Goal: Task Accomplishment & Management: Manage account settings

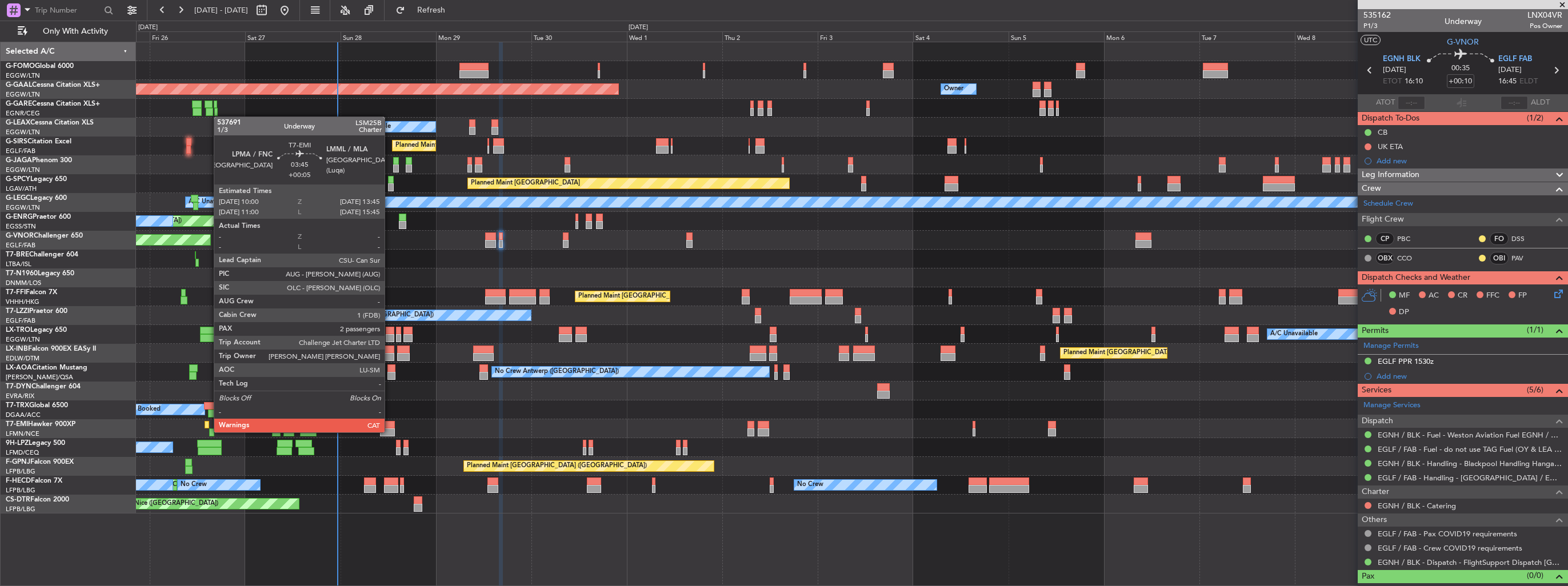
click at [390, 431] on div at bounding box center [388, 432] width 16 height 8
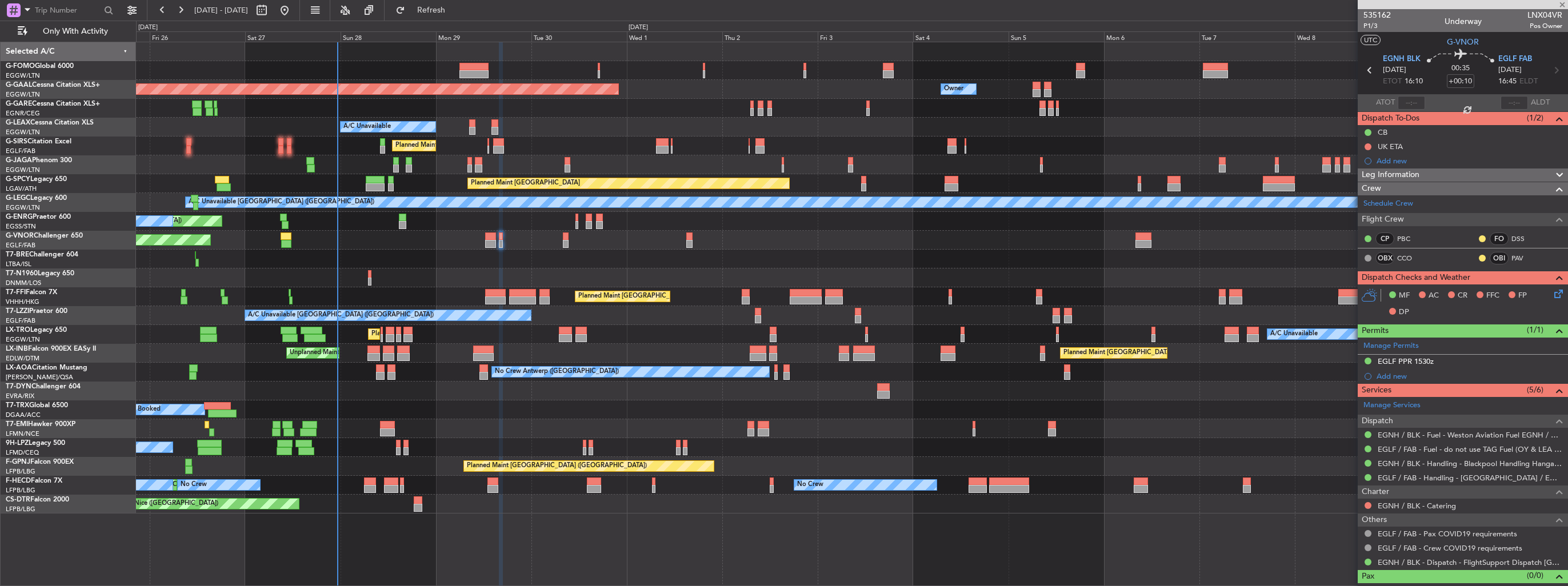
type input "+00:05"
type input "2"
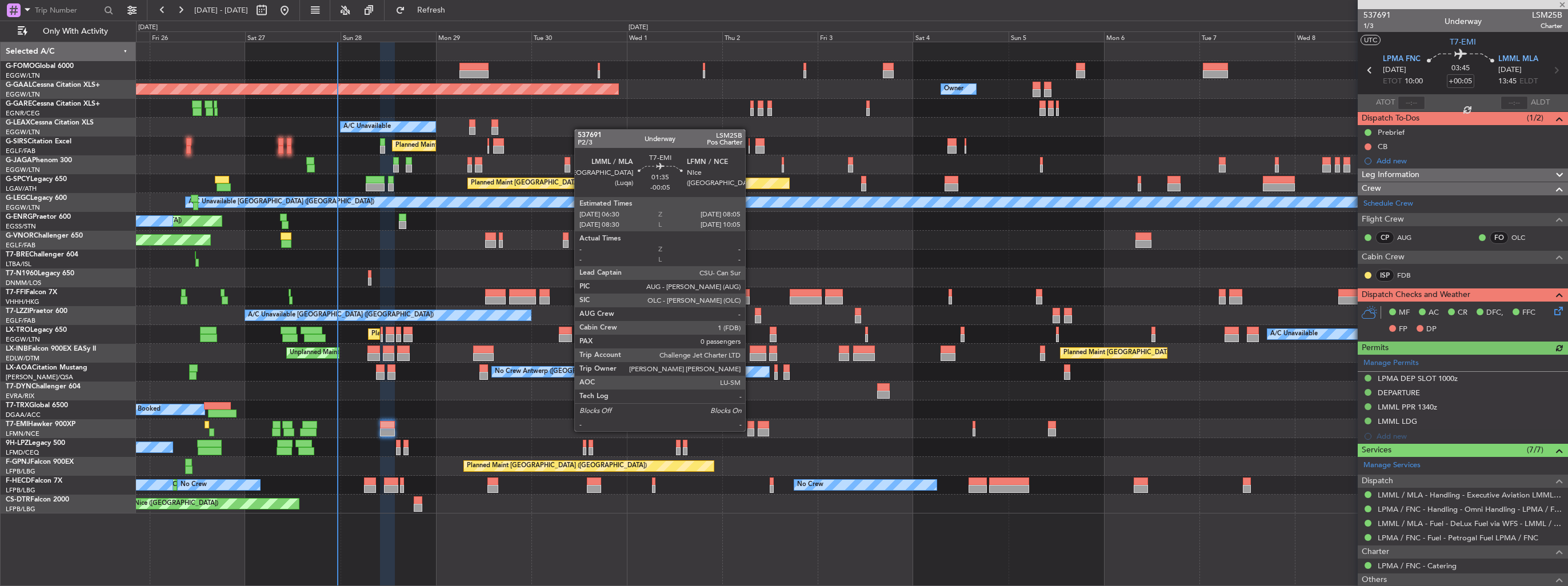
click at [750, 430] on div at bounding box center [751, 432] width 7 height 8
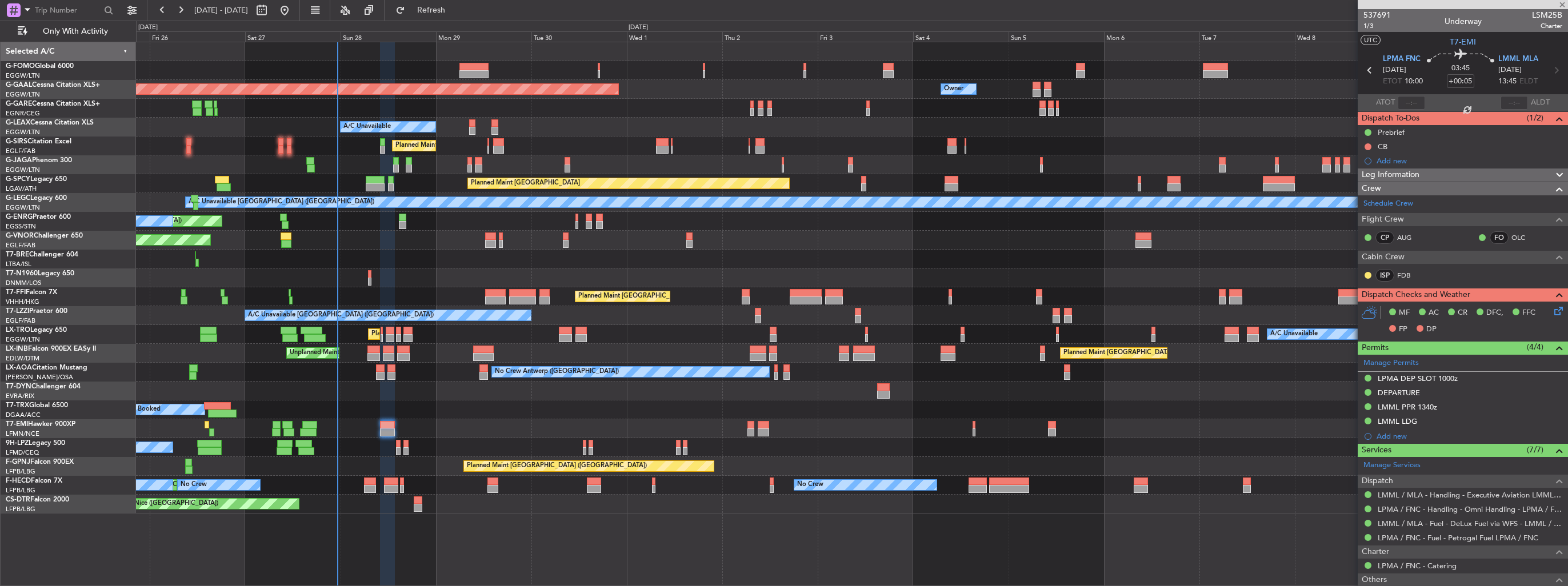
type input "-00:05"
type input "0"
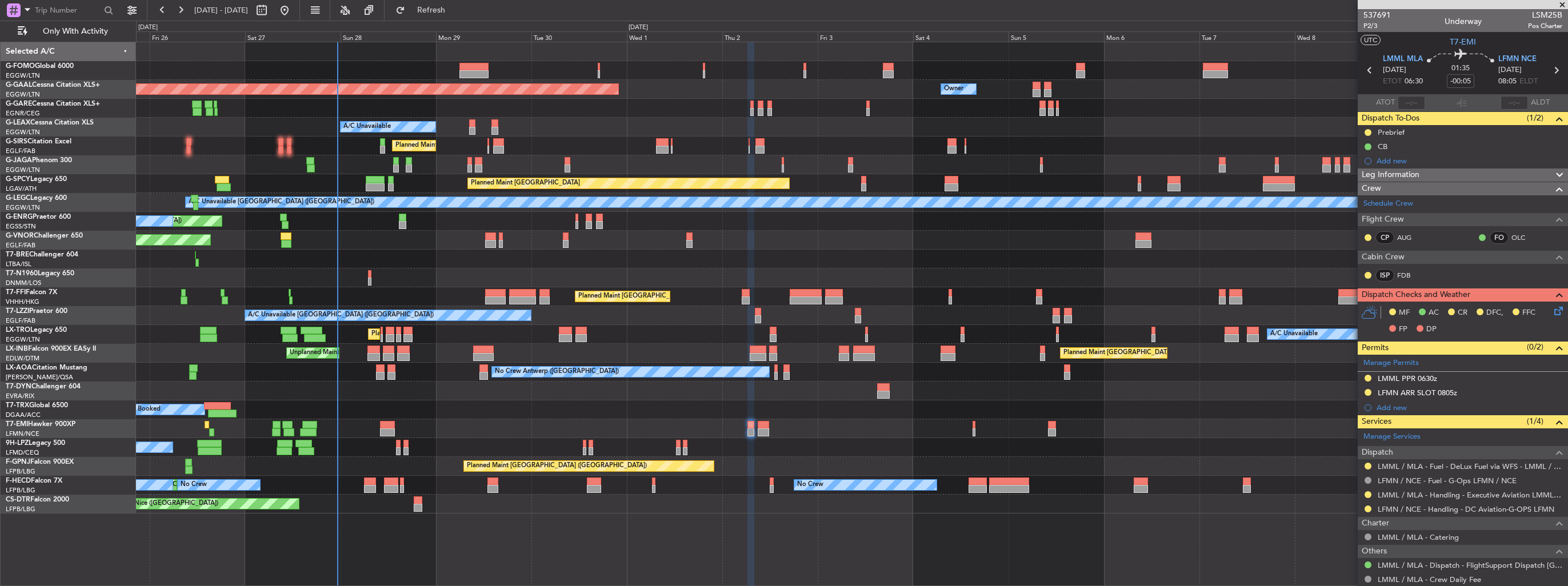
click at [0, 0] on img at bounding box center [0, 0] width 0 height 0
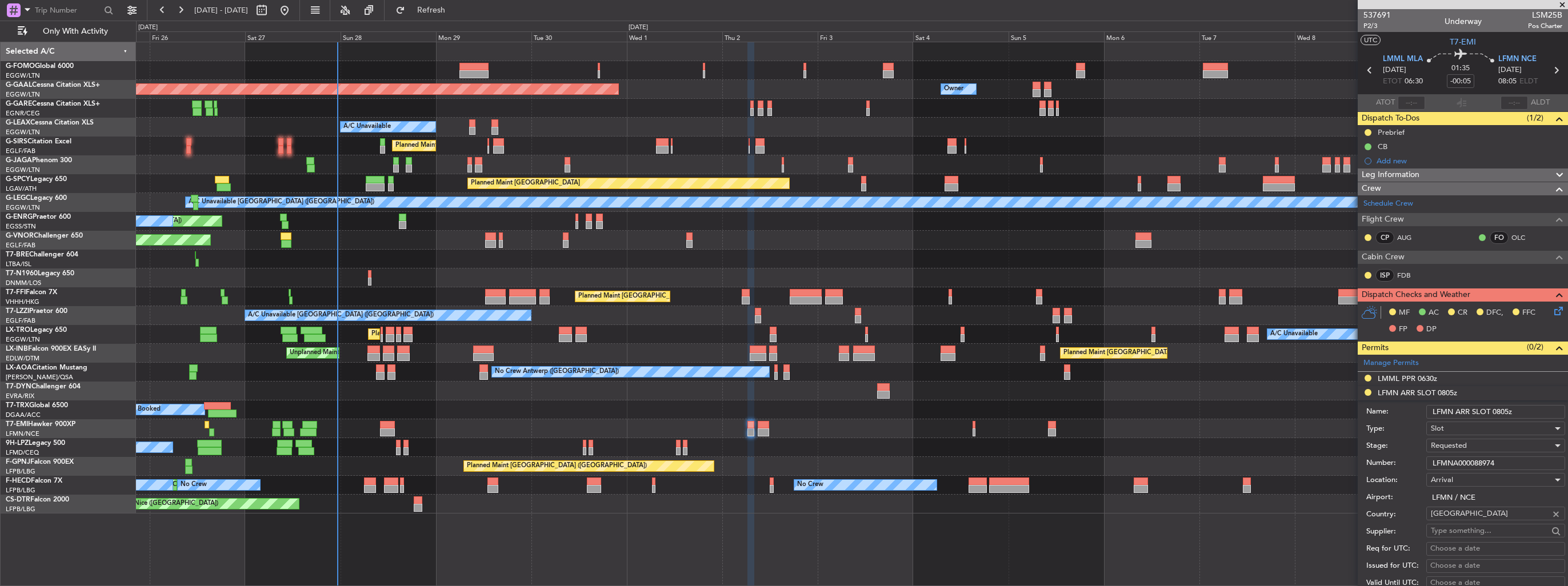
drag, startPoint x: 1507, startPoint y: 460, endPoint x: 1396, endPoint y: 460, distance: 111.0
click at [1396, 460] on div "Number: LFMNA000088974" at bounding box center [1465, 463] width 199 height 17
paste input "93347"
type input "LFMNA000093347"
click at [1464, 445] on span "Requested" at bounding box center [1449, 445] width 36 height 10
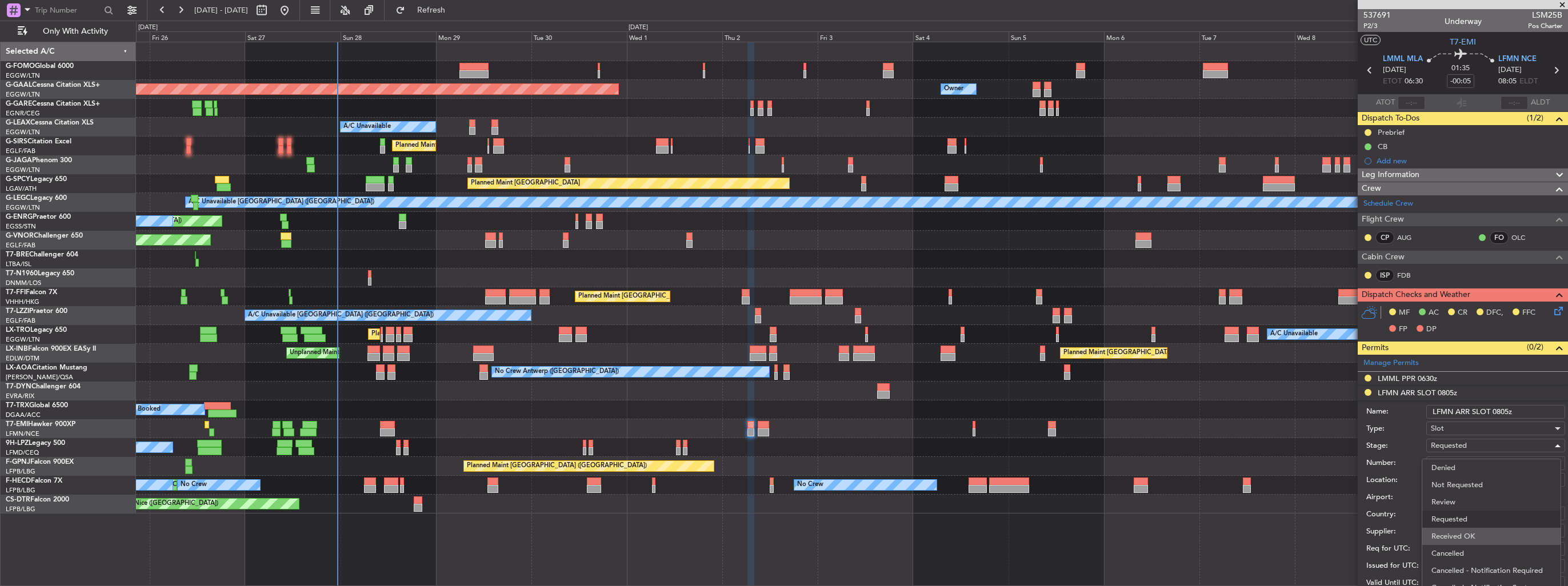
click at [1478, 531] on span "Received OK" at bounding box center [1491, 536] width 120 height 17
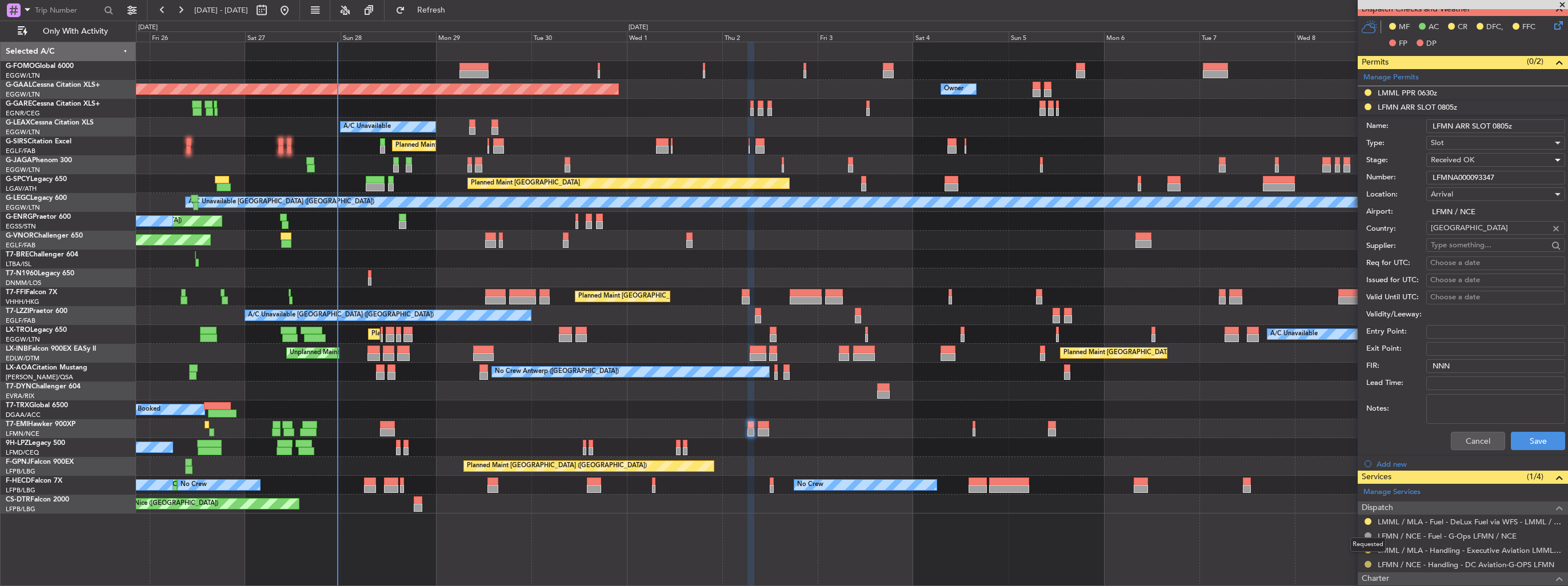
click at [1368, 562] on button at bounding box center [1367, 564] width 7 height 7
click at [1350, 545] on span "Confirmed" at bounding box center [1335, 546] width 36 height 11
click at [1523, 439] on button "Save" at bounding box center [1537, 441] width 55 height 18
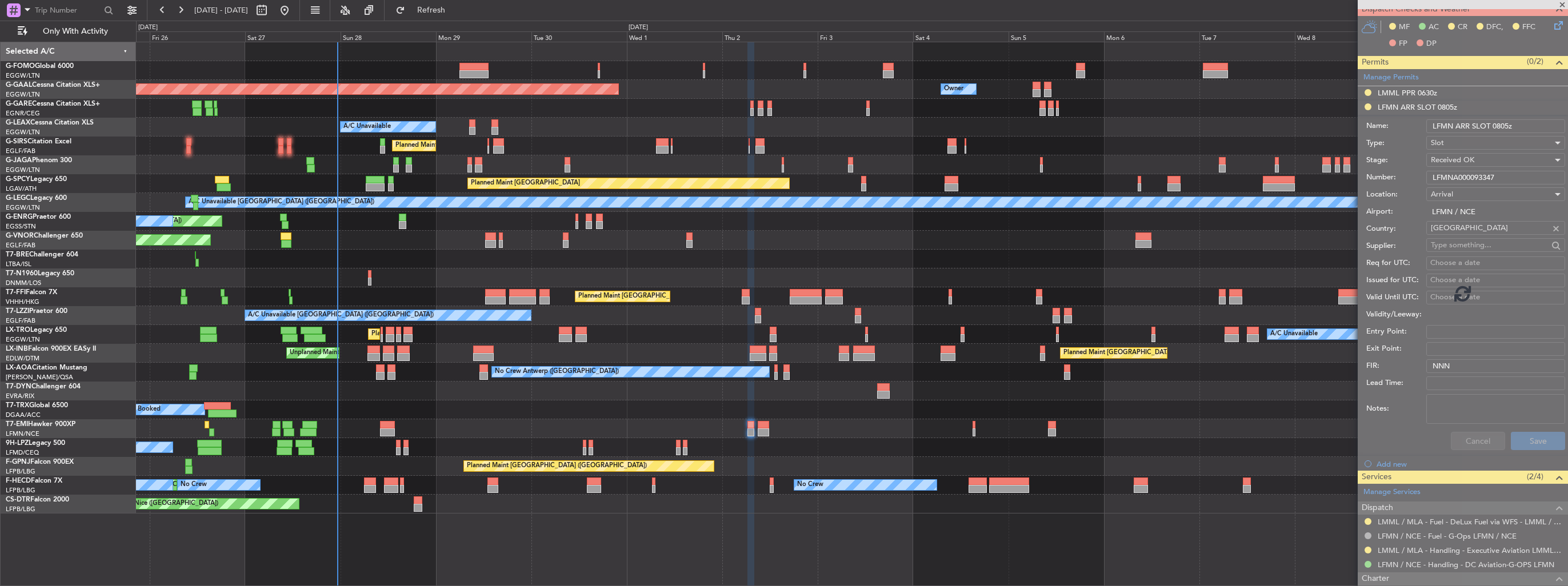
scroll to position [30, 0]
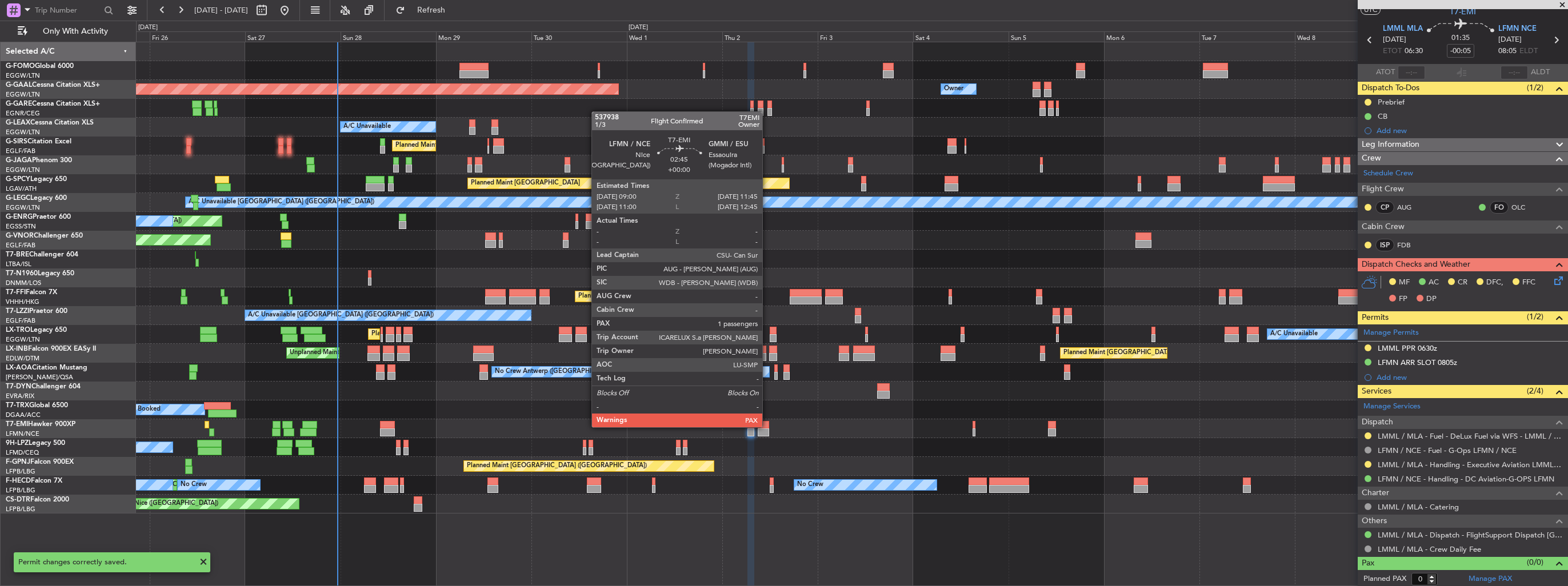
click at [767, 426] on div at bounding box center [763, 425] width 11 height 8
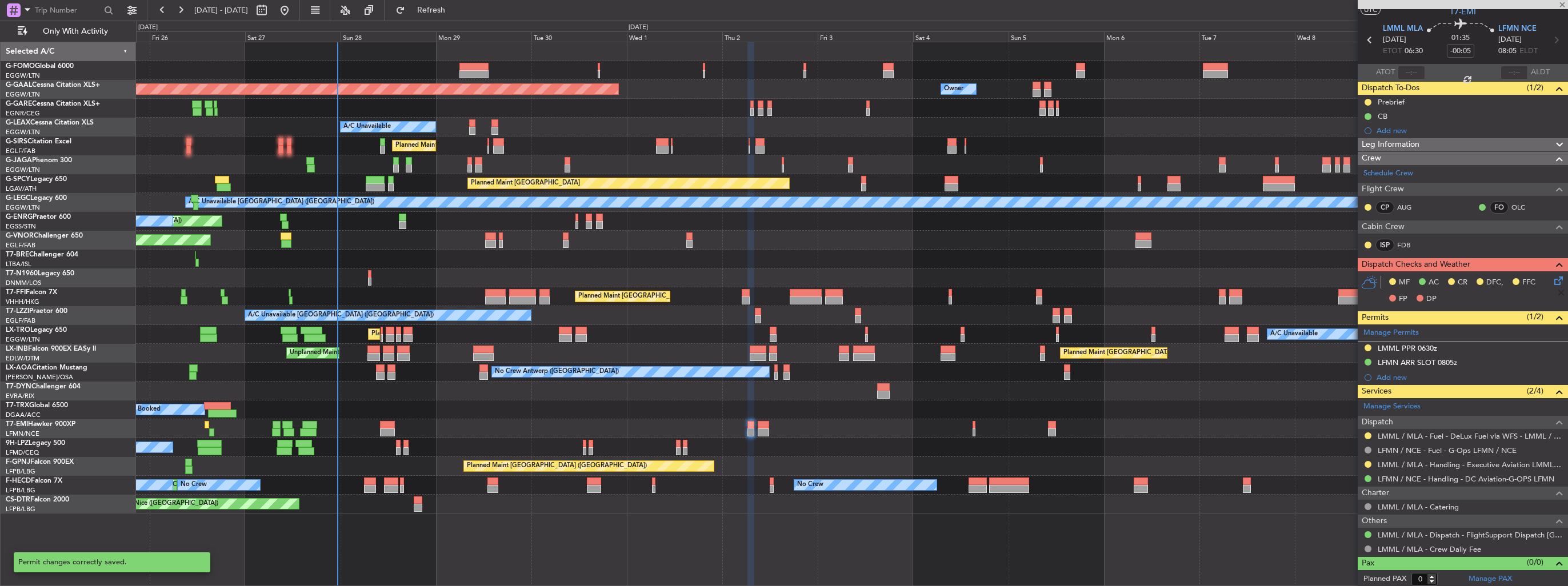
type input "1"
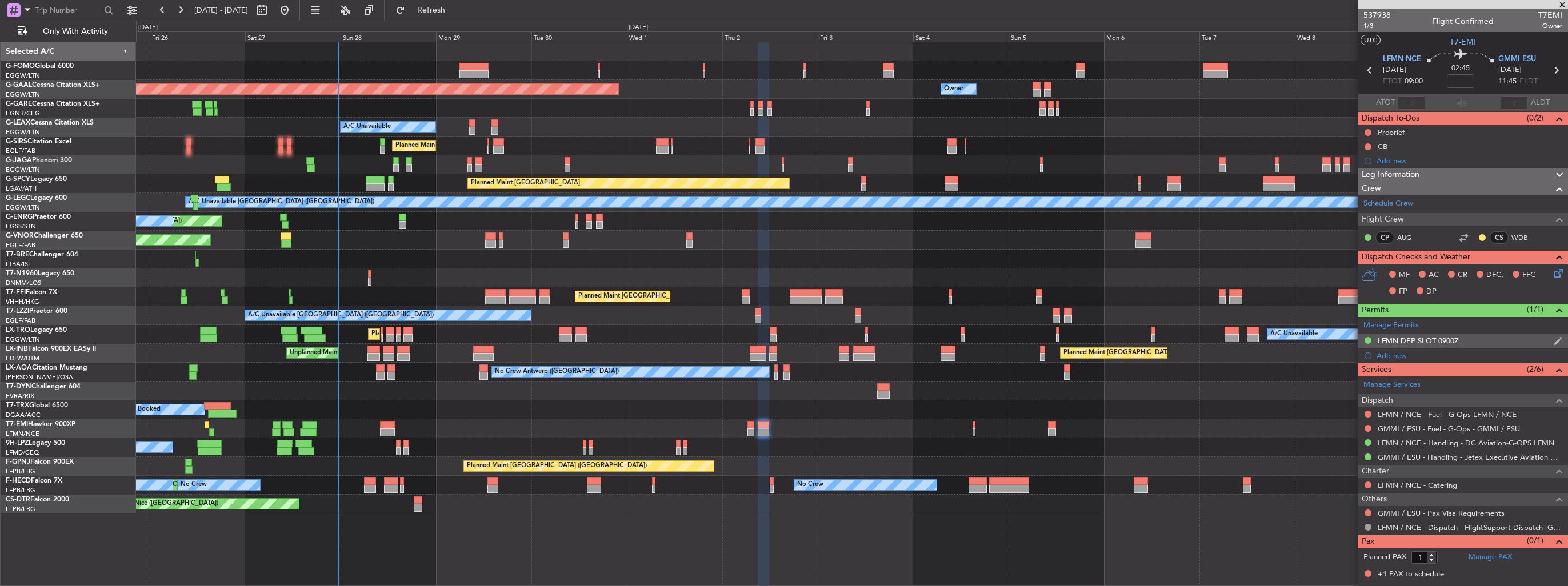
click at [1555, 339] on img at bounding box center [1558, 340] width 9 height 10
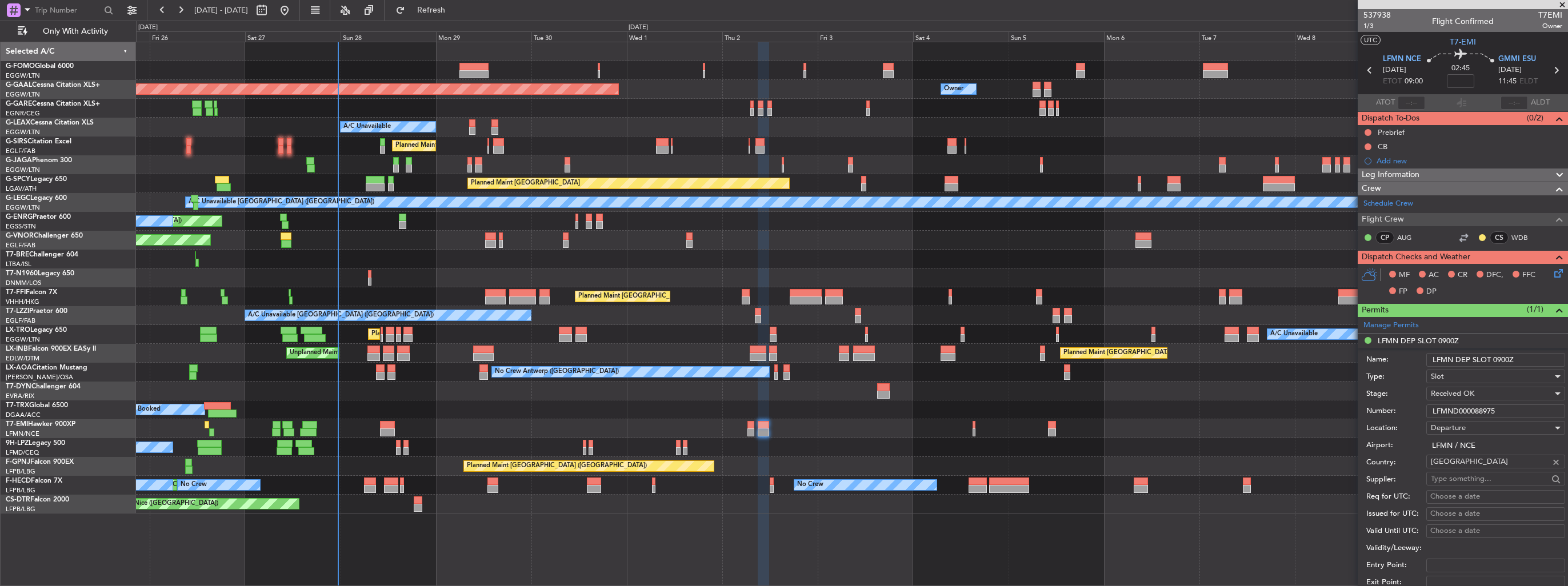
drag, startPoint x: 1530, startPoint y: 358, endPoint x: 1494, endPoint y: 353, distance: 36.3
click at [1494, 353] on input "LFMN DEP SLOT 0900Z" at bounding box center [1495, 359] width 139 height 13
type input "LFMN DEP SLOT 0855z"
drag, startPoint x: 1459, startPoint y: 406, endPoint x: 1374, endPoint y: 407, distance: 85.0
click at [1374, 407] on div "Number: LFMND000088975" at bounding box center [1465, 411] width 199 height 17
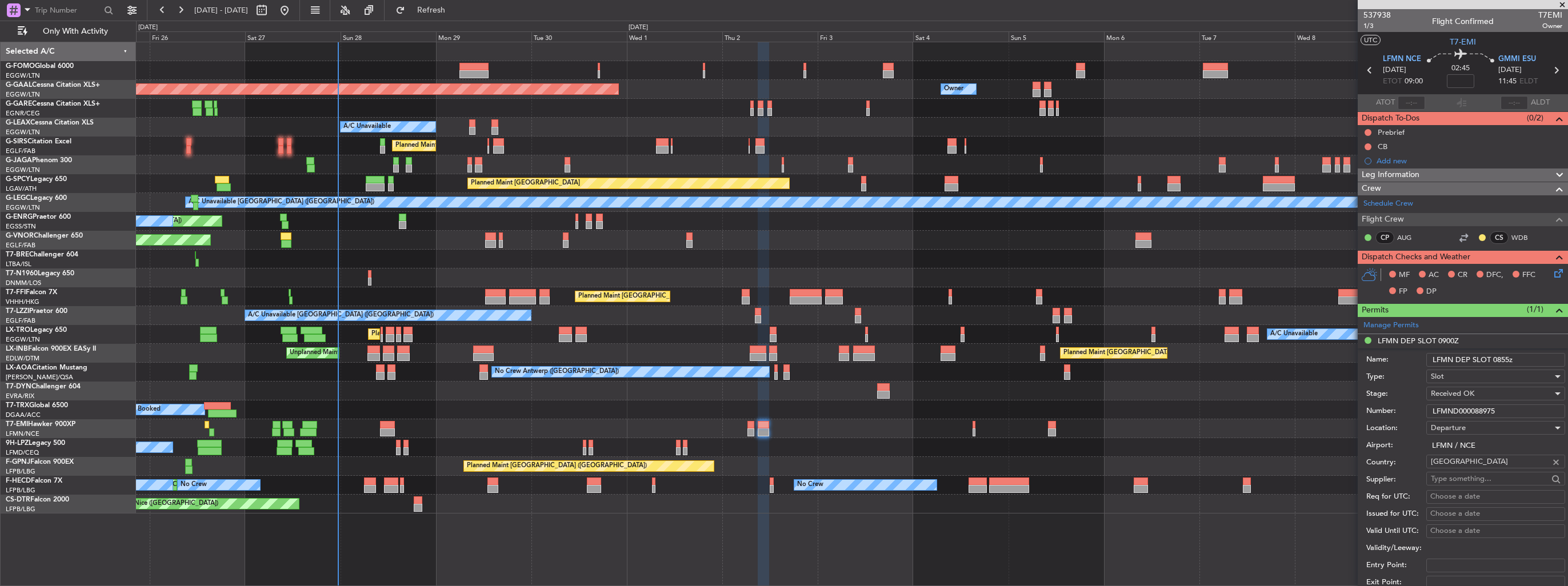
paste input "93348"
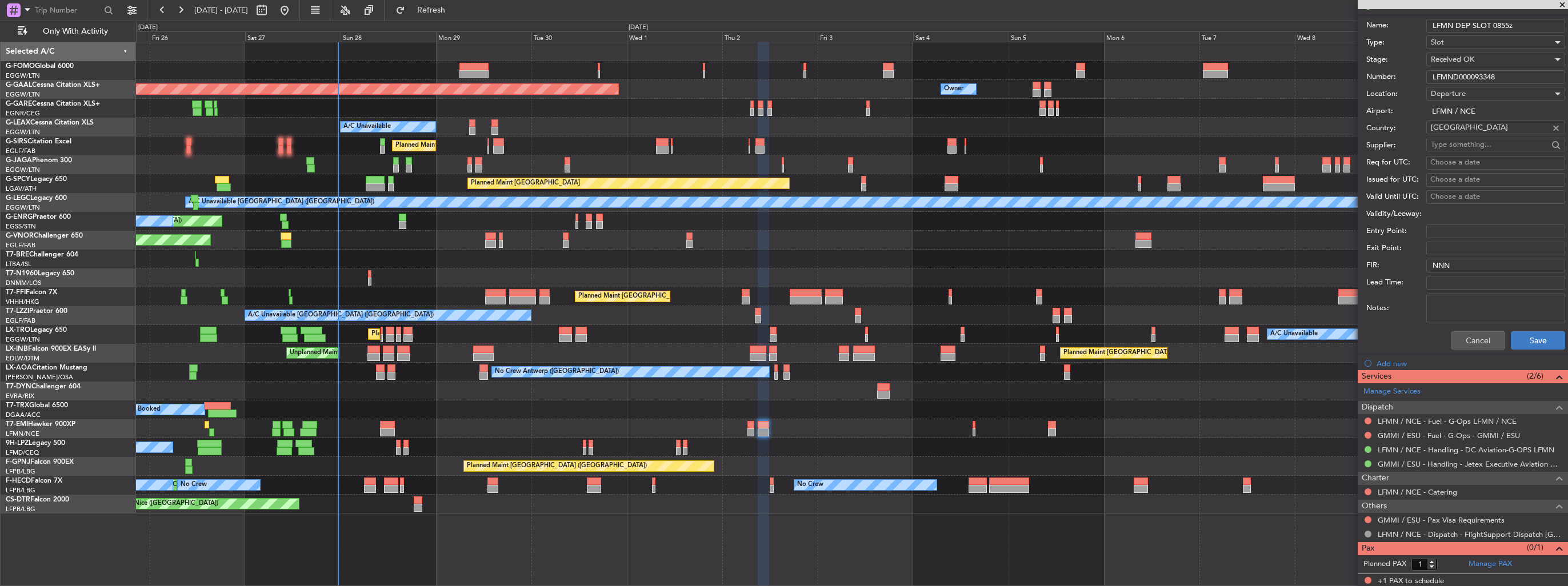
type input "LFMND000093348"
click at [1532, 341] on button "Save" at bounding box center [1537, 340] width 55 height 18
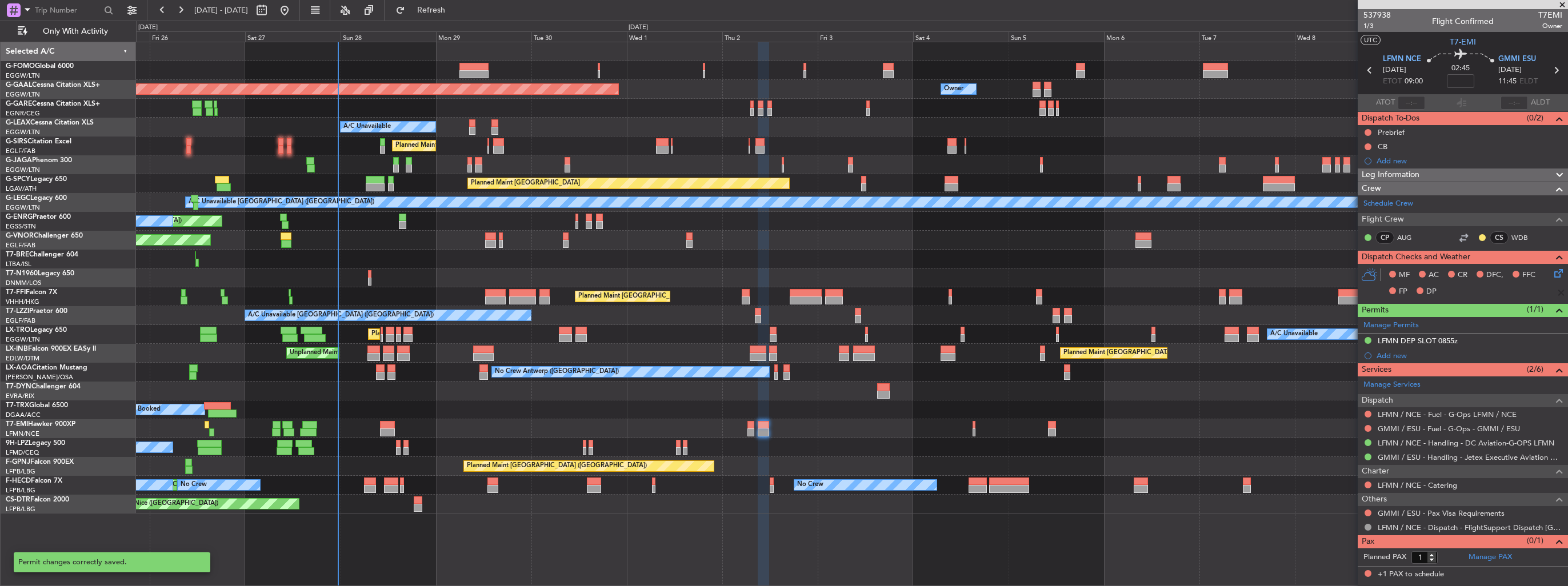
scroll to position [0, 0]
